Goal: Transaction & Acquisition: Purchase product/service

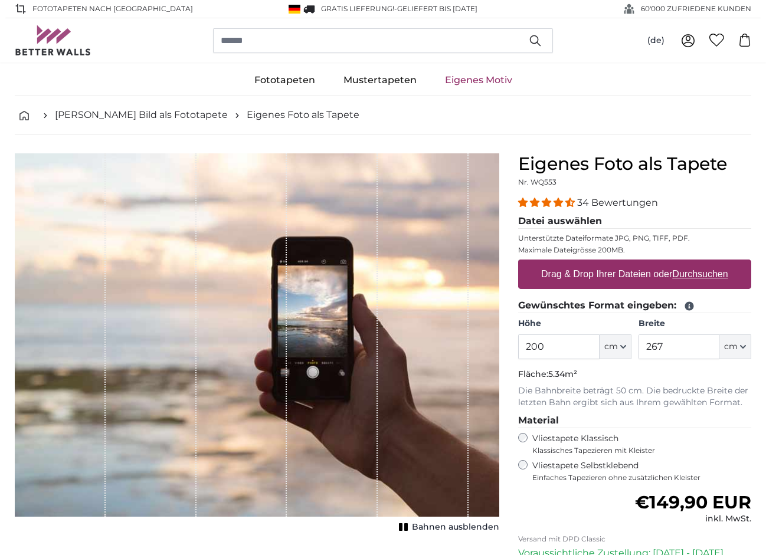
click at [677, 271] on u "Durchsuchen" at bounding box center [700, 274] width 55 height 10
click at [677, 263] on input "Drag & Drop Ihrer Dateien oder Durchsuchen" at bounding box center [634, 262] width 233 height 4
type input "**********"
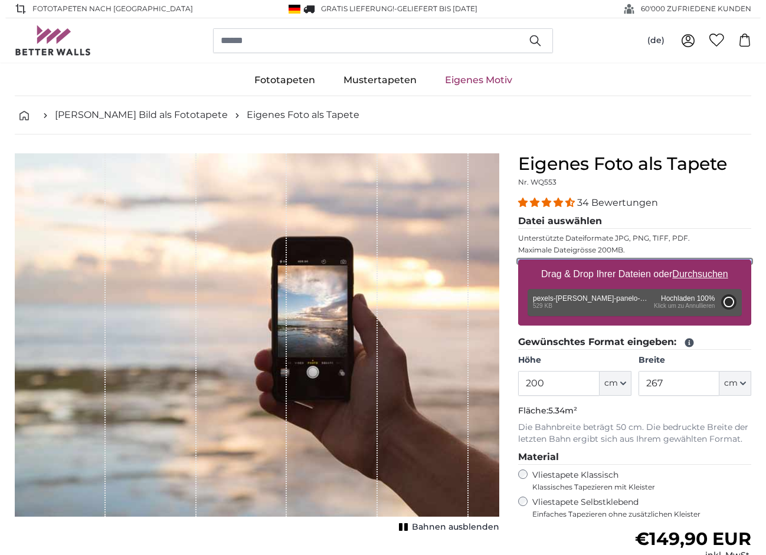
type input "300"
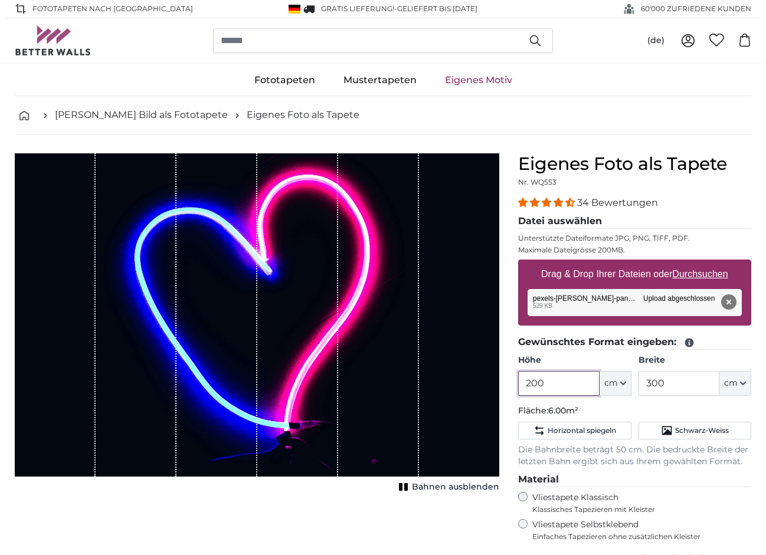
drag, startPoint x: 538, startPoint y: 381, endPoint x: 530, endPoint y: 381, distance: 7.7
click at [530, 381] on input "200" at bounding box center [558, 383] width 81 height 25
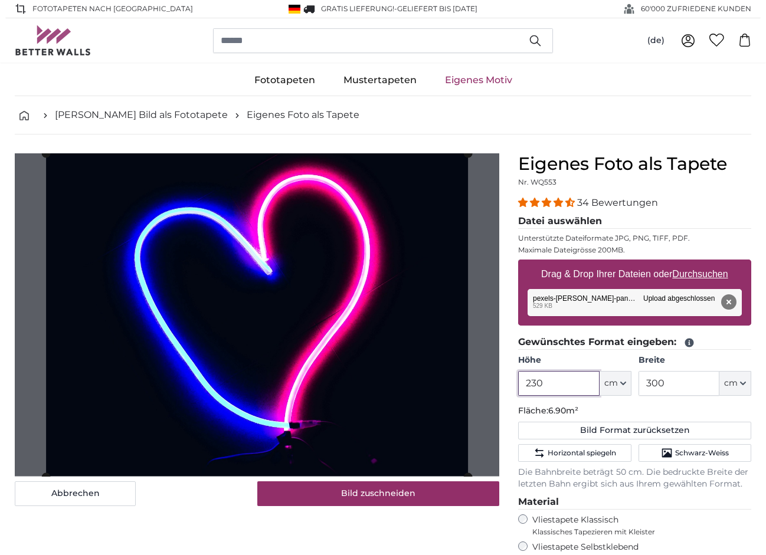
type input "230"
drag, startPoint x: 650, startPoint y: 385, endPoint x: 643, endPoint y: 379, distance: 9.7
click at [643, 379] on input "300" at bounding box center [678, 383] width 81 height 25
type input "200"
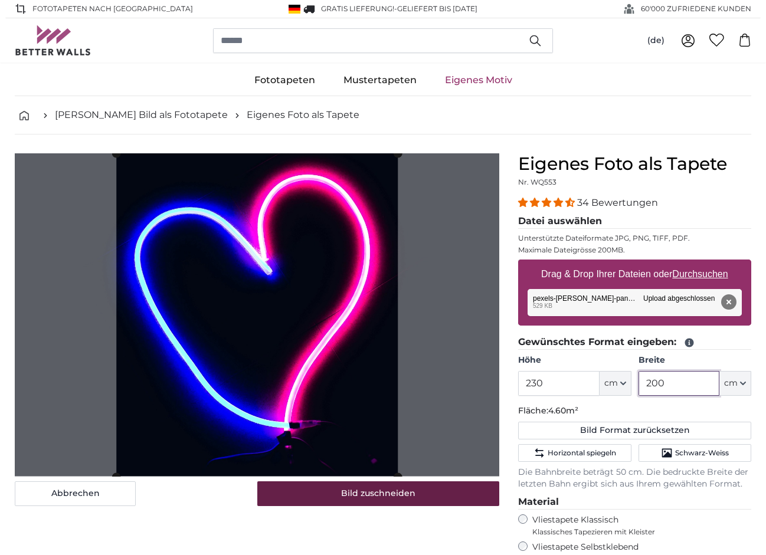
type input "200"
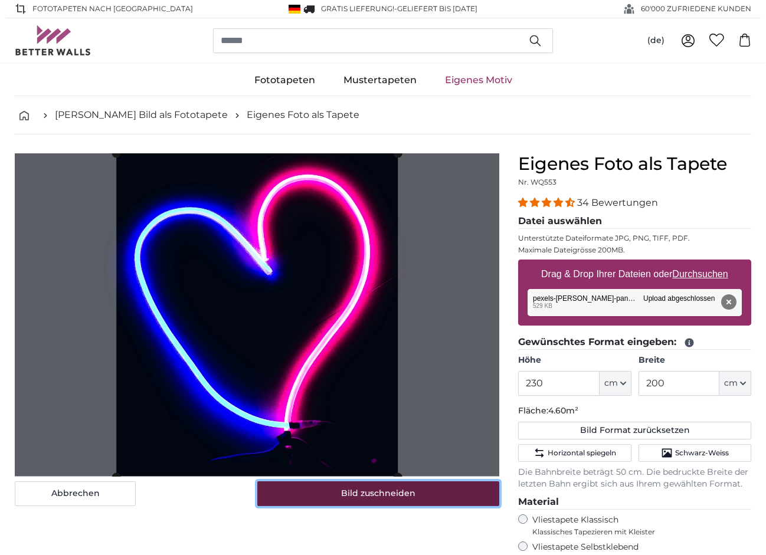
click at [385, 492] on button "Bild zuschneiden" at bounding box center [378, 493] width 243 height 25
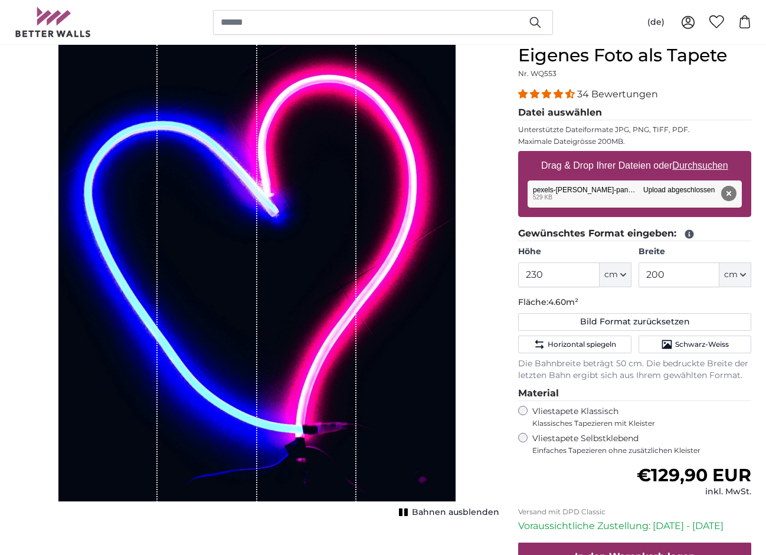
scroll to position [118, 0]
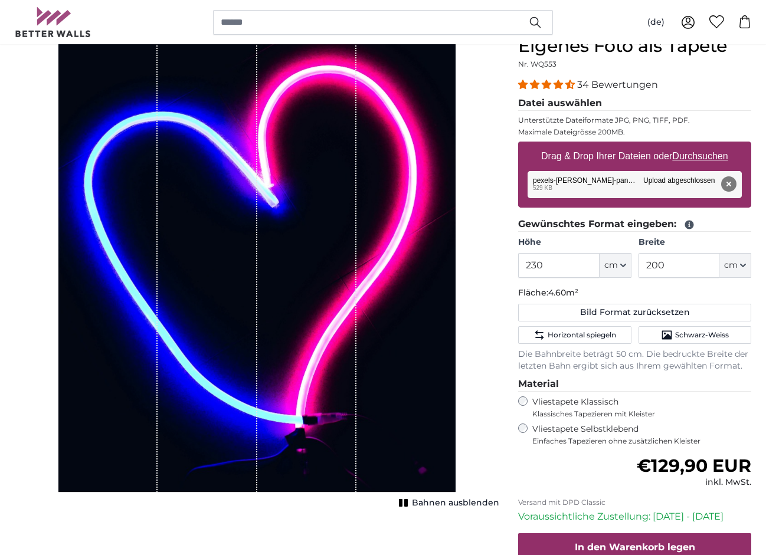
click at [706, 158] on u "Durchsuchen" at bounding box center [700, 156] width 55 height 10
click at [706, 145] on input "Drag & Drop Ihrer Dateien oder Durchsuchen" at bounding box center [634, 144] width 233 height 4
type input "**********"
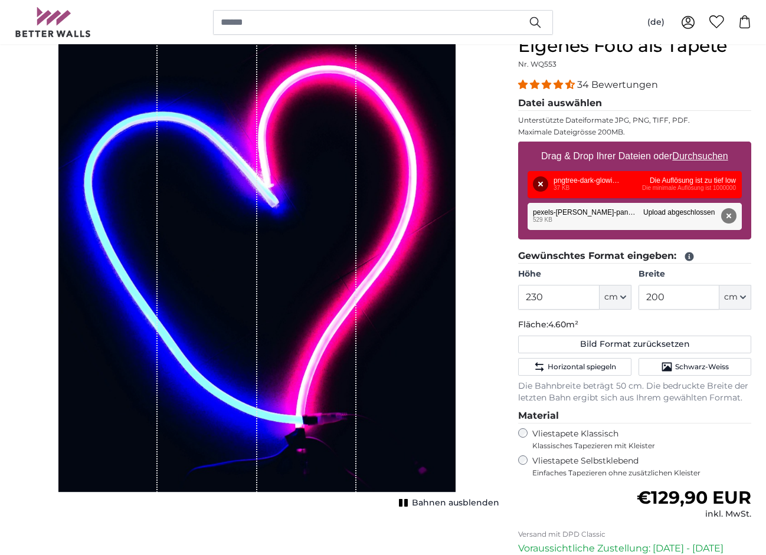
click at [690, 156] on u "Durchsuchen" at bounding box center [700, 156] width 55 height 10
click at [690, 145] on input "Drag & Drop Ihrer Dateien oder Durchsuchen" at bounding box center [634, 144] width 233 height 4
type input "**********"
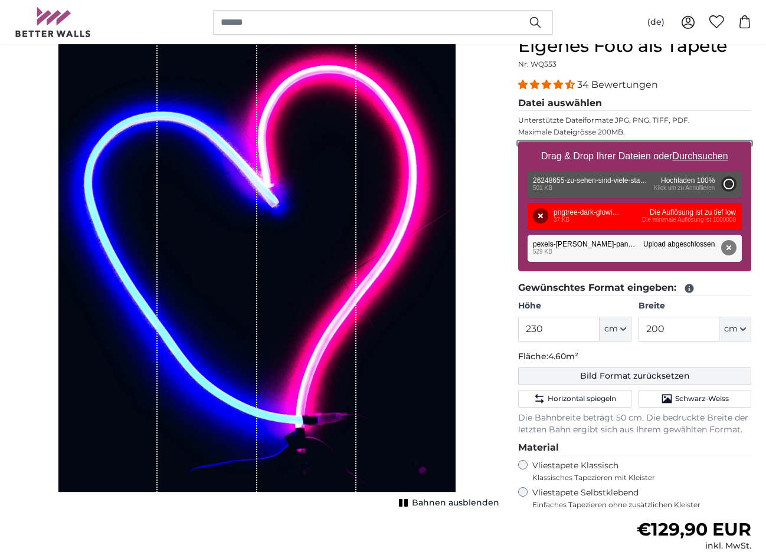
type input "138"
type input "183.5"
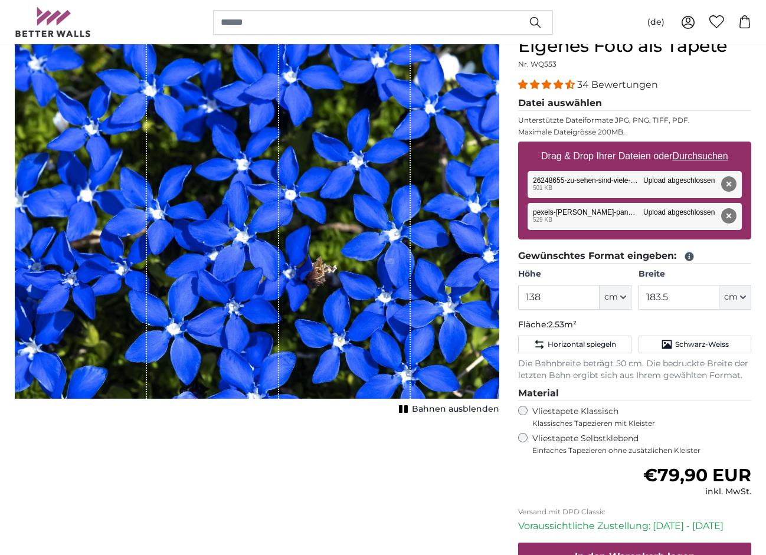
click at [731, 212] on button "Entfernen" at bounding box center [728, 215] width 15 height 15
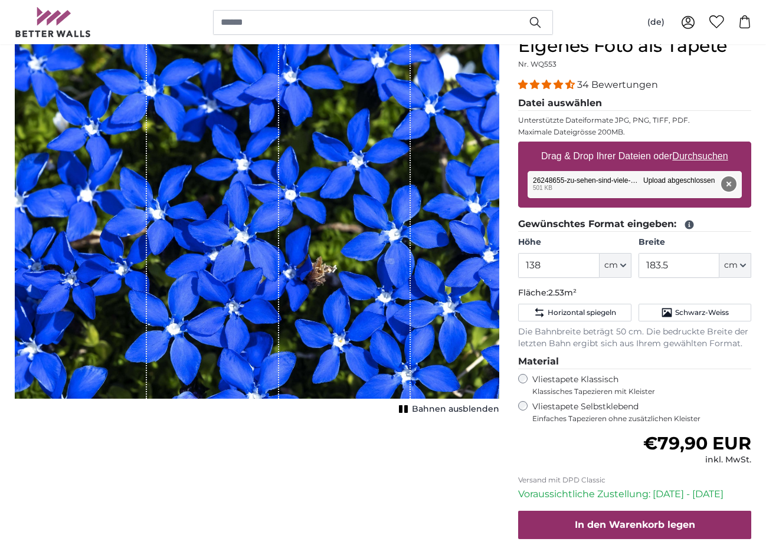
click at [728, 185] on button "Entfernen" at bounding box center [728, 183] width 15 height 15
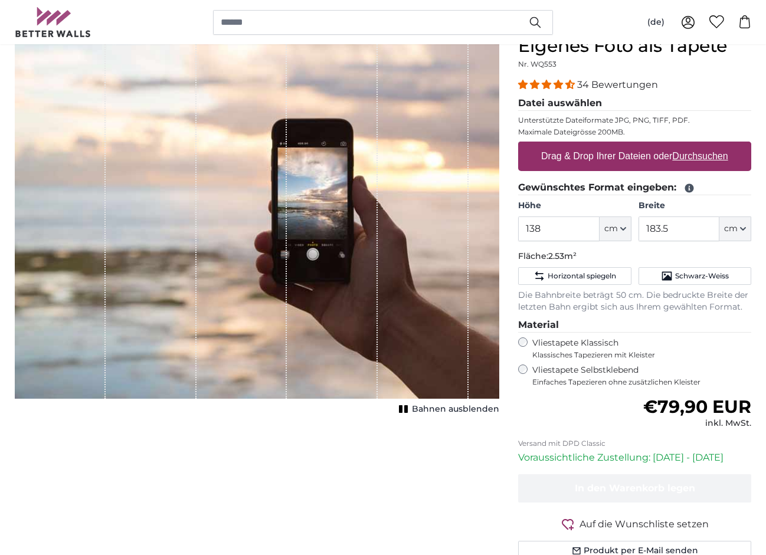
click at [705, 158] on u "Durchsuchen" at bounding box center [700, 156] width 55 height 10
click at [705, 145] on input "Drag & Drop Ihrer Dateien oder Durchsuchen" at bounding box center [634, 144] width 233 height 4
type input "**********"
